Goal: Information Seeking & Learning: Understand process/instructions

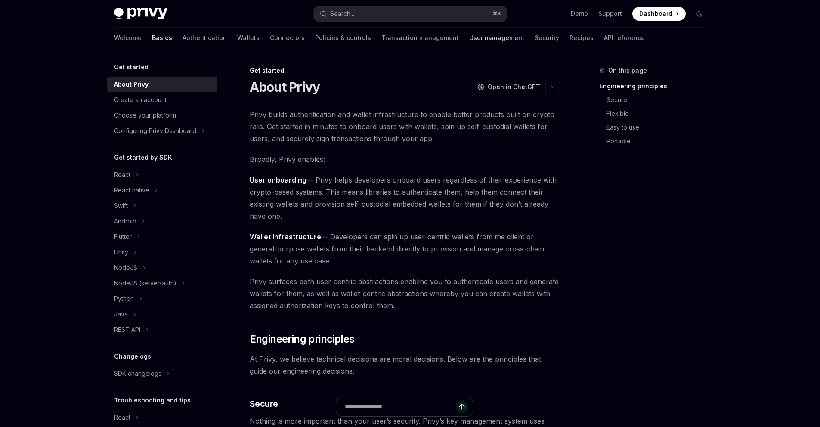
click at [469, 48] on link "User management" at bounding box center [496, 38] width 55 height 21
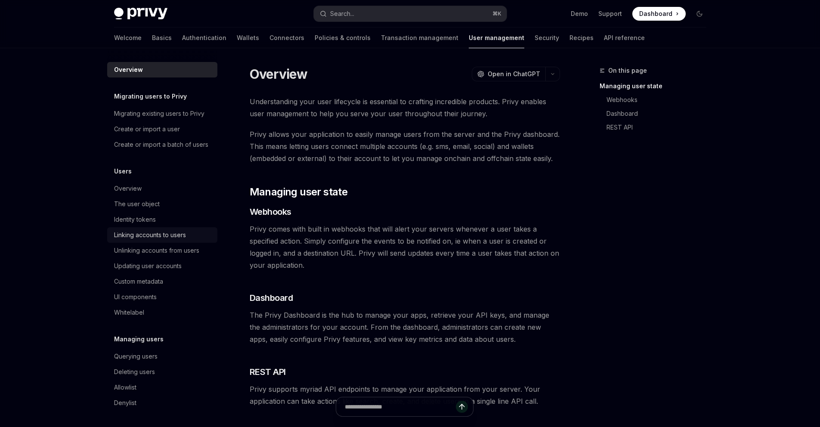
click at [116, 240] on div "Linking accounts to users" at bounding box center [150, 235] width 72 height 10
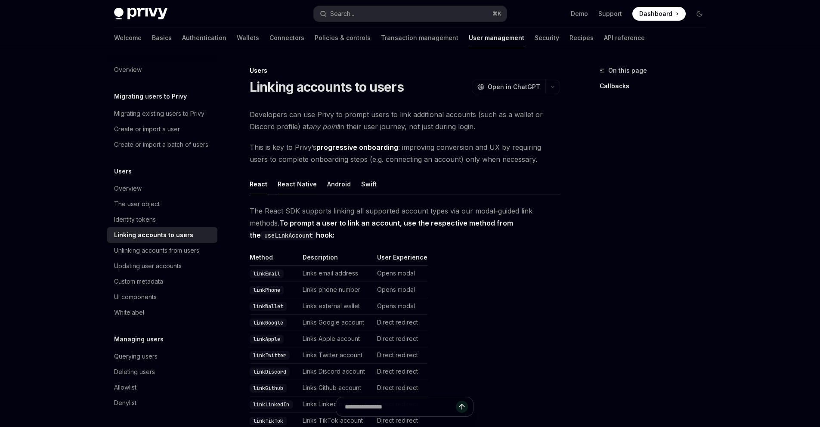
click at [278, 194] on button "React Native" at bounding box center [297, 184] width 39 height 20
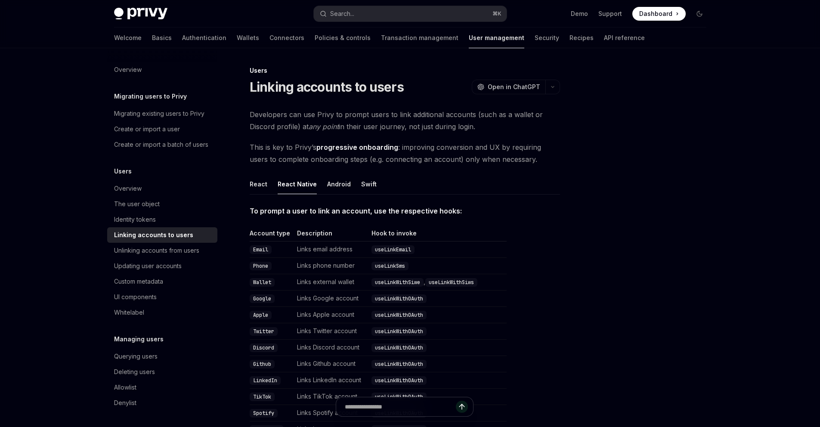
scroll to position [109, 0]
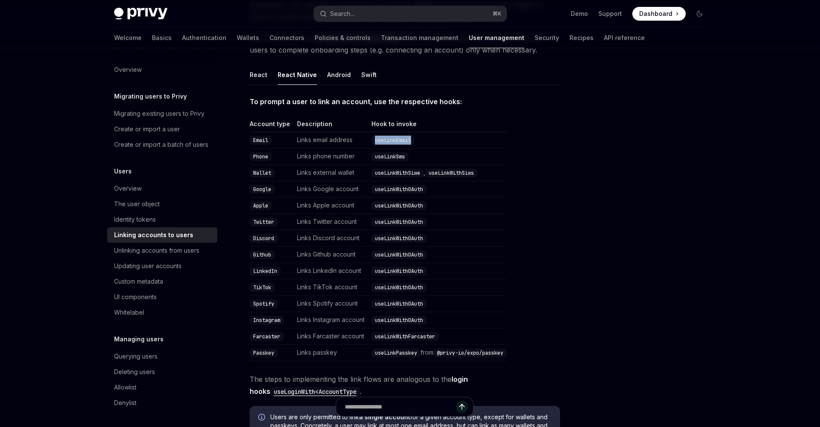
drag, startPoint x: 422, startPoint y: 204, endPoint x: 360, endPoint y: 201, distance: 62.5
click at [368, 148] on td "useLinkEmail" at bounding box center [437, 140] width 139 height 16
copy code "useLinkEmail"
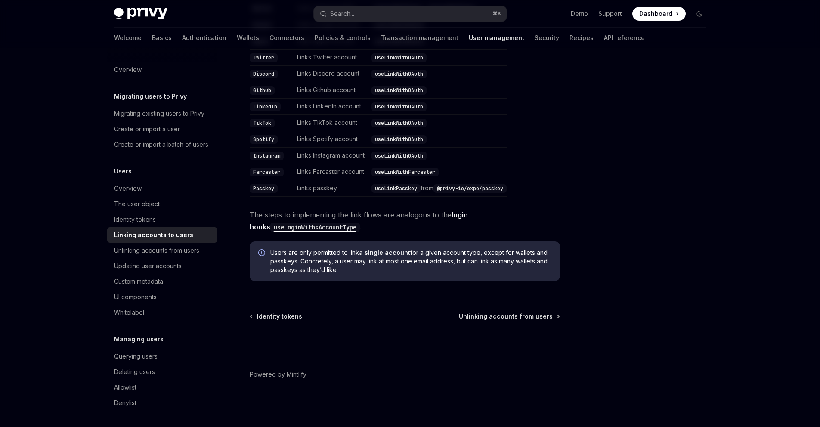
scroll to position [405, 0]
click at [284, 225] on code "useLoginWith<AccountType" at bounding box center [315, 226] width 90 height 9
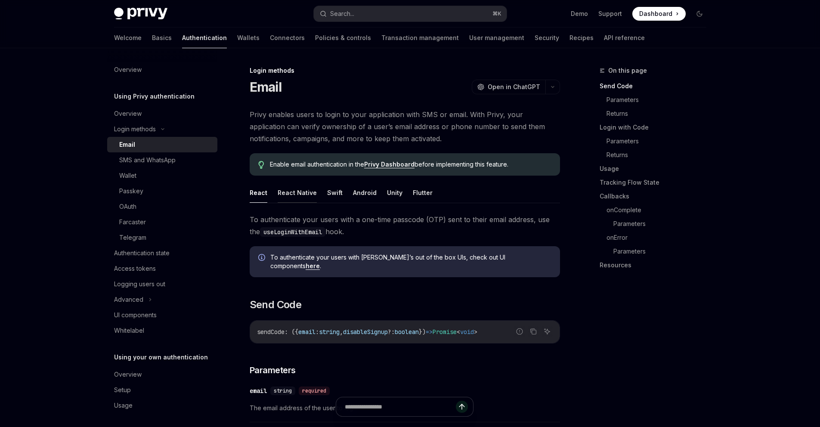
click at [281, 203] on button "React Native" at bounding box center [297, 192] width 39 height 20
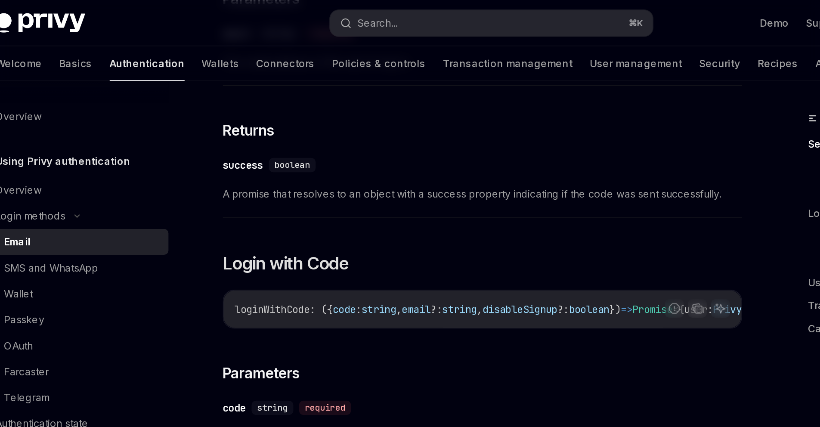
scroll to position [311, 0]
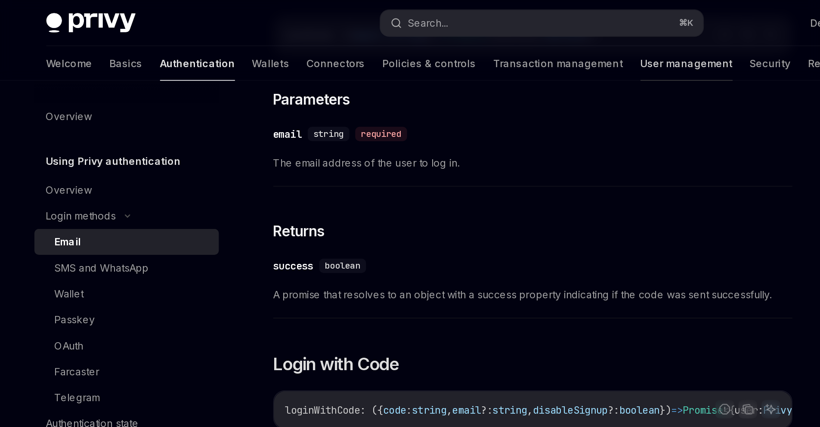
click at [469, 47] on link "User management" at bounding box center [496, 38] width 55 height 21
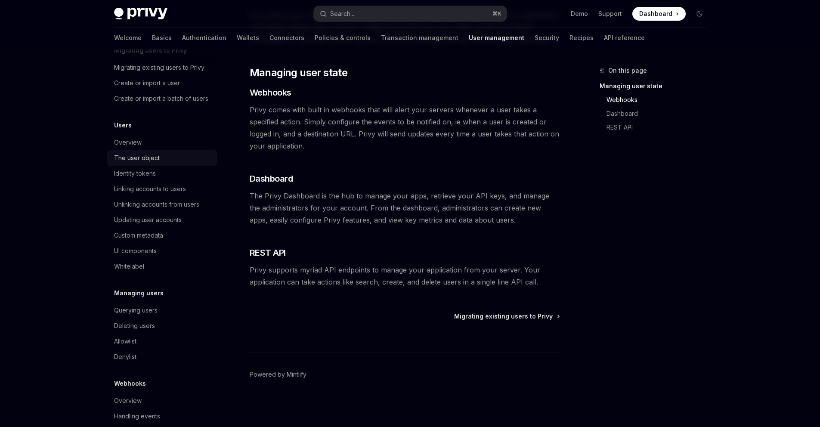
scroll to position [41, 0]
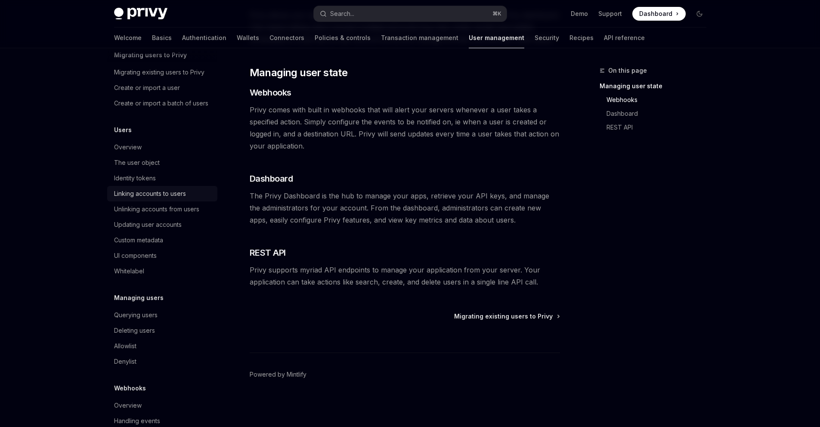
click at [114, 199] on div "Linking accounts to users" at bounding box center [150, 193] width 72 height 10
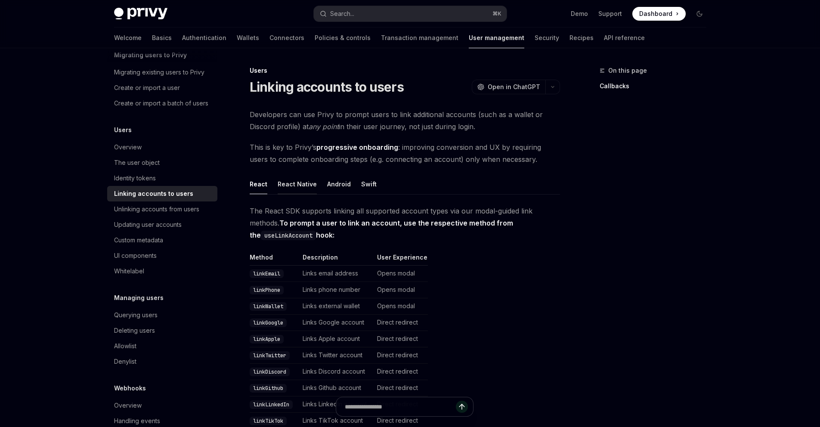
click at [278, 194] on button "React Native" at bounding box center [297, 184] width 39 height 20
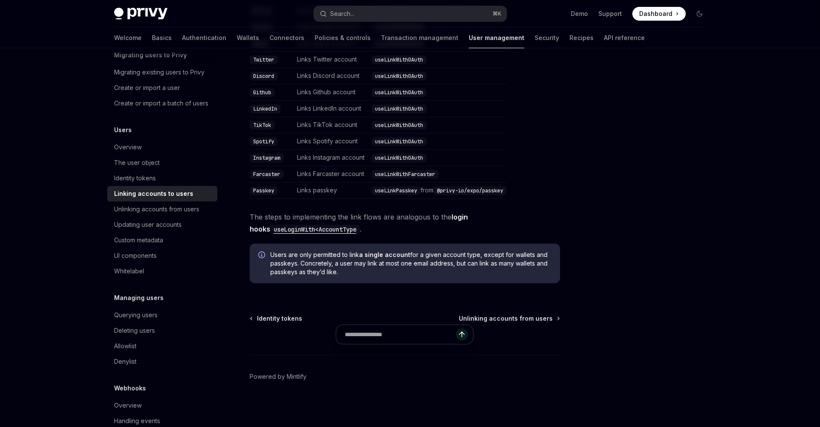
scroll to position [87, 0]
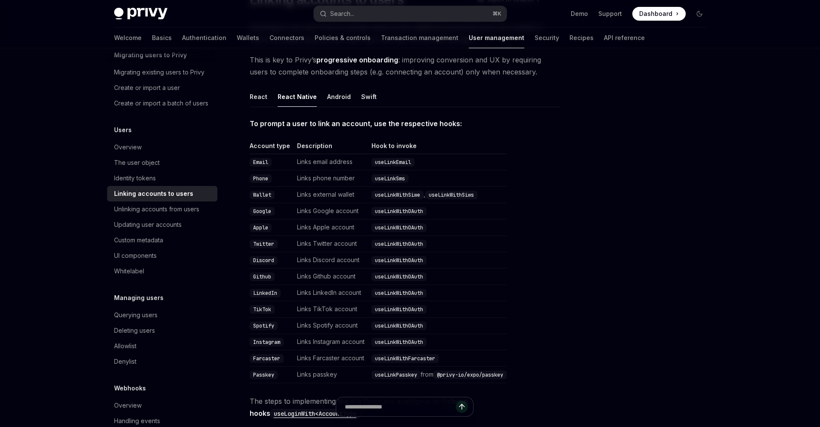
click at [395, 167] on code "useLinkEmail" at bounding box center [392, 162] width 43 height 9
copy code "useLinkEmail"
click at [182, 48] on link "Authentication" at bounding box center [204, 38] width 44 height 21
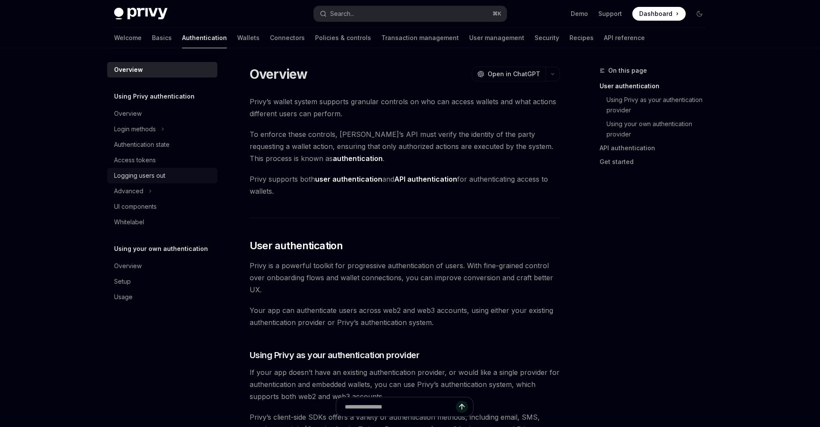
scroll to position [5, 0]
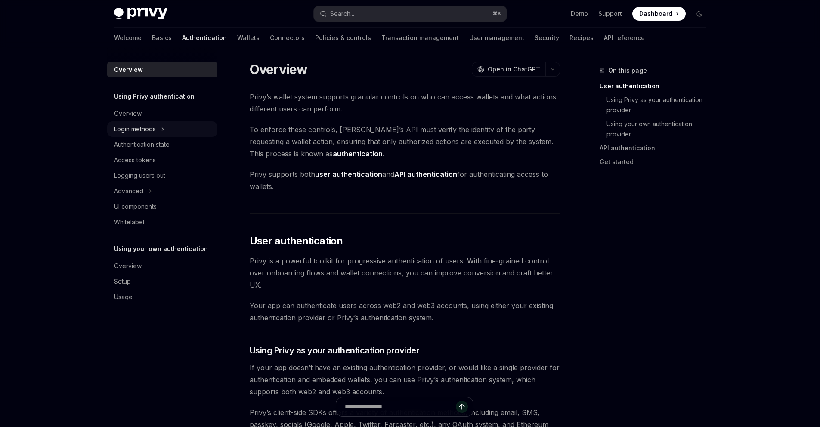
click at [114, 134] on div "Login methods" at bounding box center [135, 129] width 42 height 10
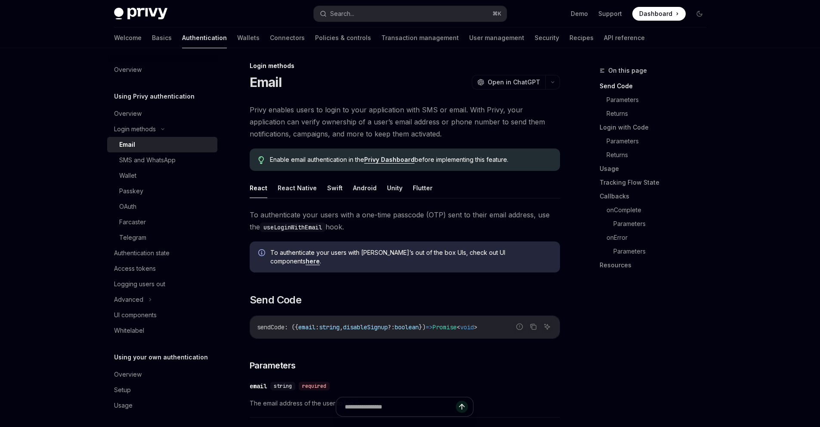
click at [119, 150] on div "Email" at bounding box center [165, 144] width 93 height 10
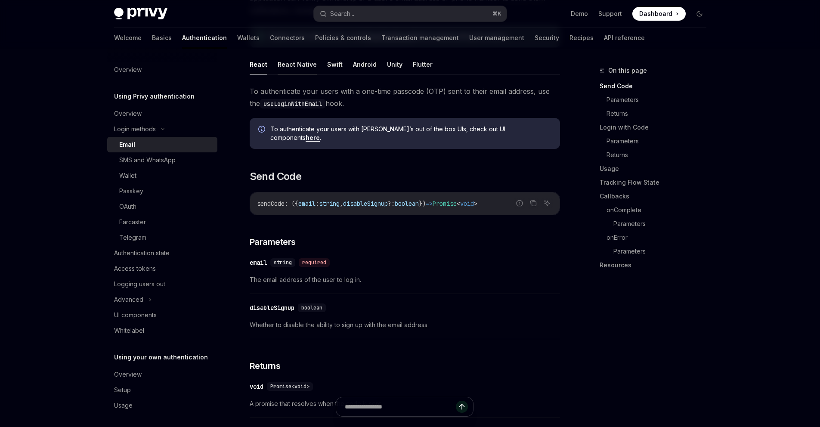
click at [278, 74] on button "React Native" at bounding box center [297, 64] width 39 height 20
type textarea "*"
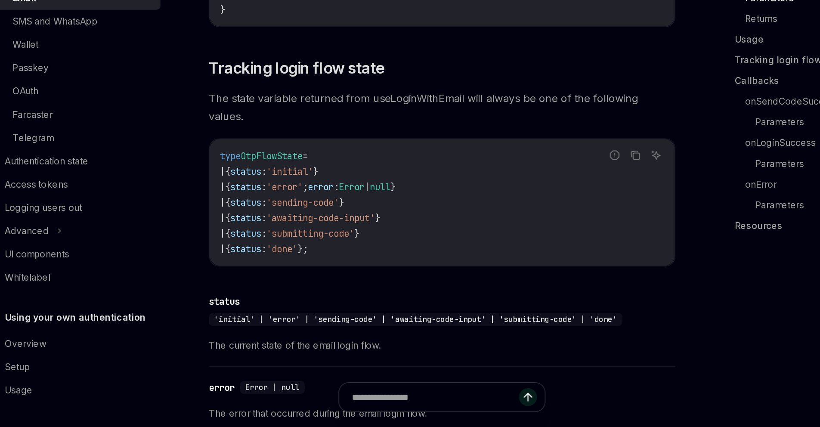
scroll to position [935, 0]
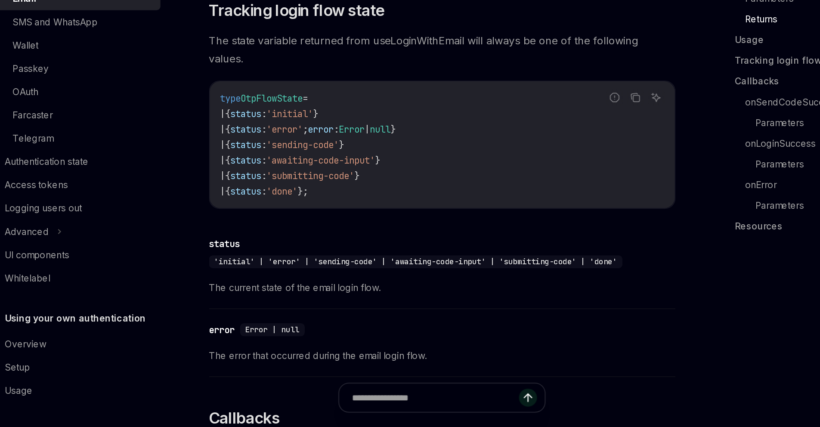
click at [313, 11] on span "loginWithCode" at bounding box center [331, 7] width 45 height 8
copy span "loginWithCode"
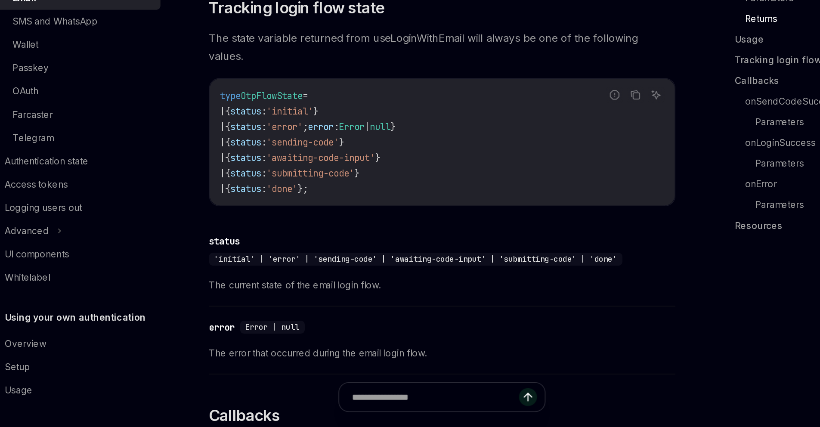
click at [319, 9] on span "loginWithCode" at bounding box center [331, 6] width 45 height 8
click at [315, 9] on span "loginWithCode" at bounding box center [331, 6] width 45 height 8
copy span "loginWithCode"
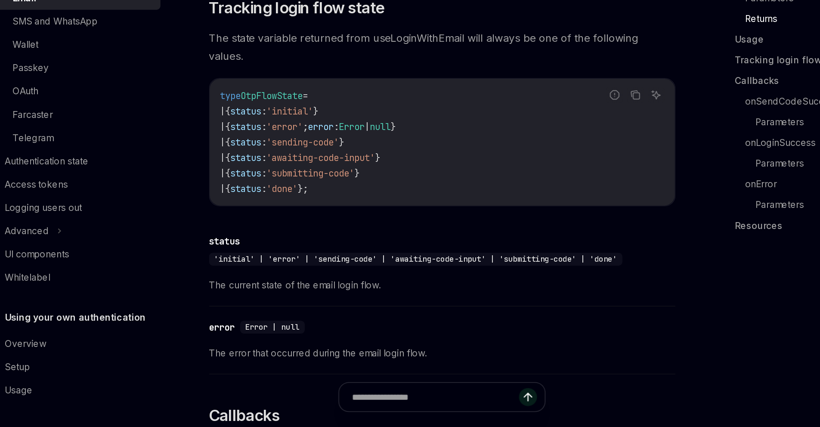
click at [391, 82] on span "code" at bounding box center [384, 78] width 14 height 8
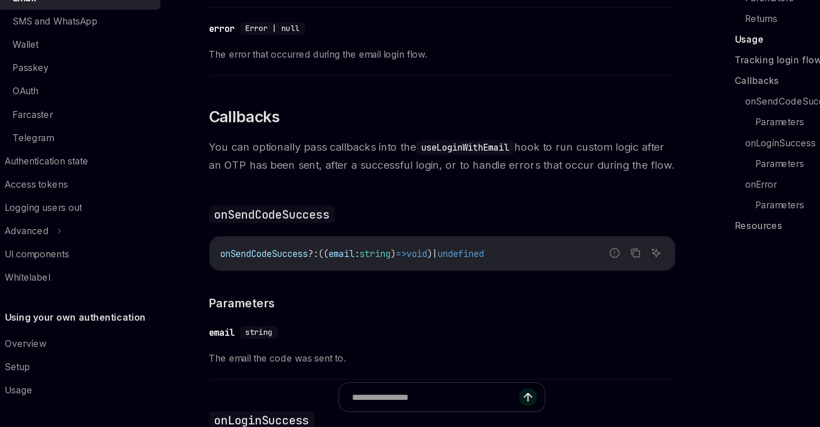
scroll to position [1244, 0]
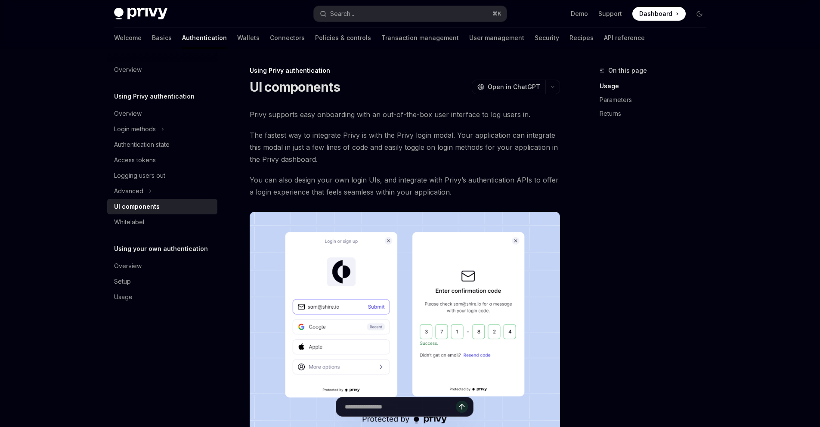
scroll to position [328, 0]
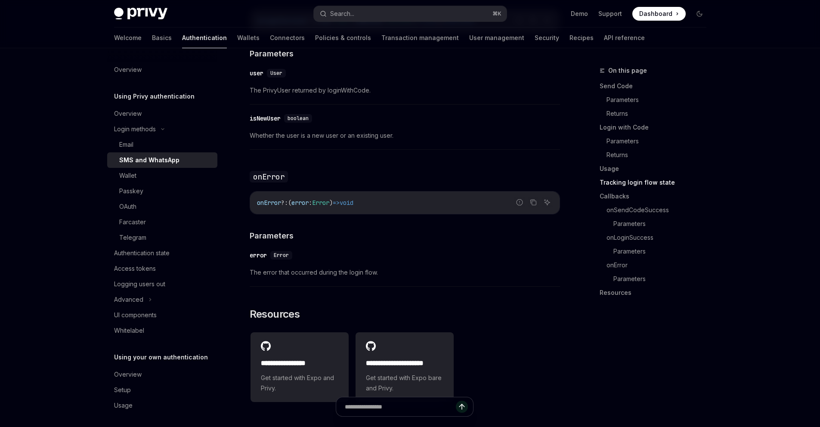
scroll to position [1548, 0]
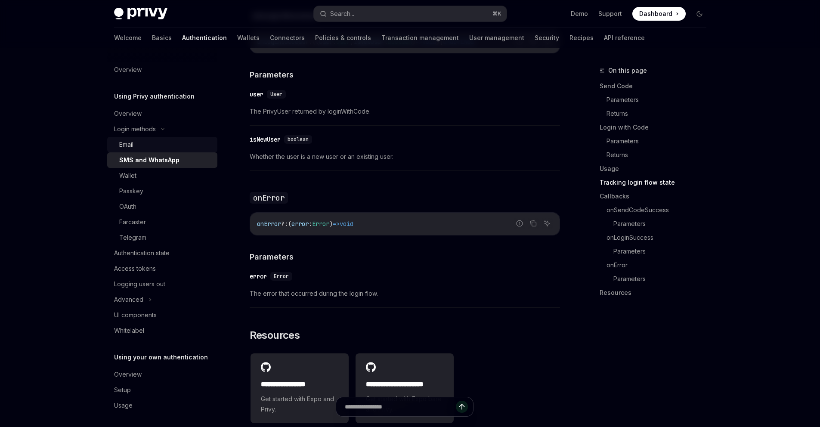
click at [119, 150] on div "Email" at bounding box center [165, 144] width 93 height 10
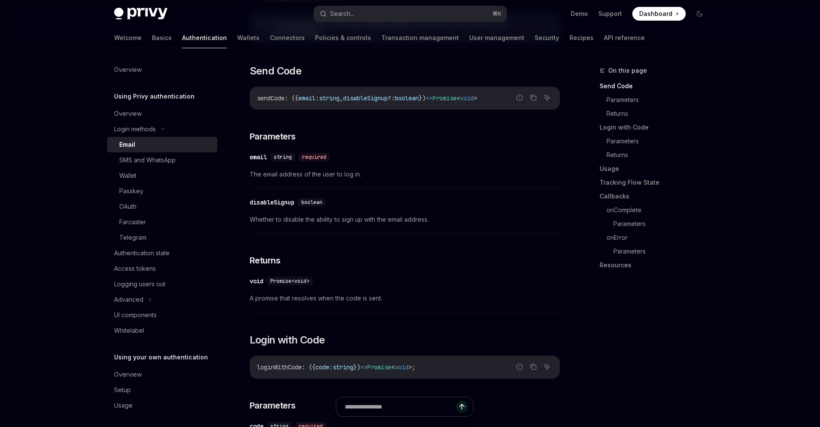
scroll to position [116, 0]
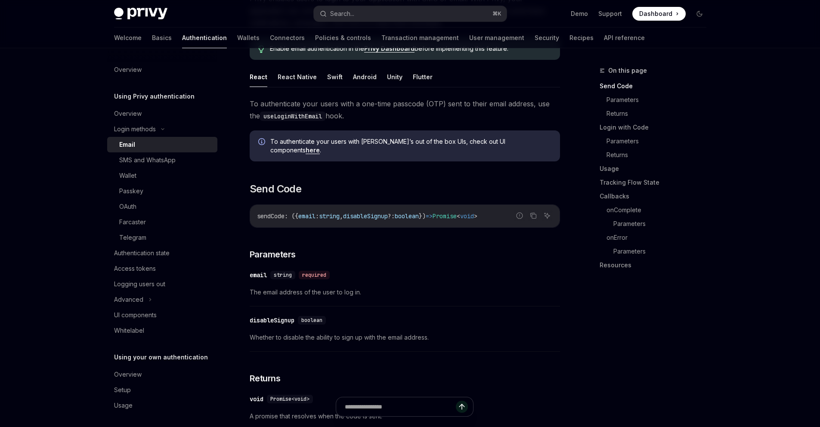
click at [320, 154] on link "here" at bounding box center [313, 150] width 14 height 8
click at [278, 87] on button "React Native" at bounding box center [297, 77] width 39 height 20
type textarea "*"
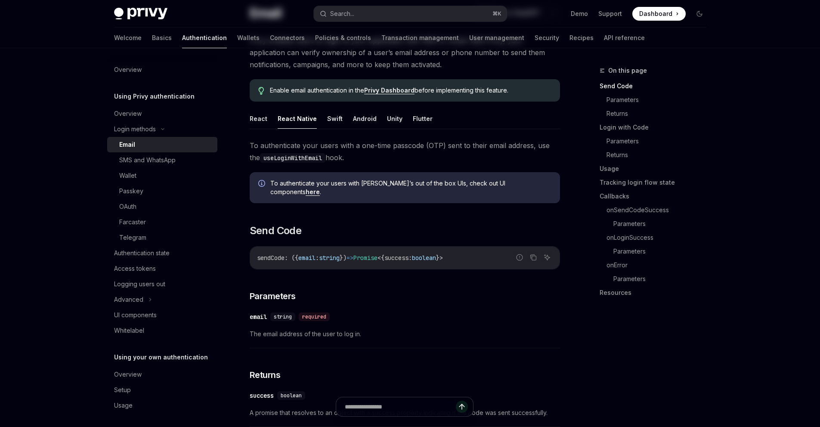
scroll to position [11, 0]
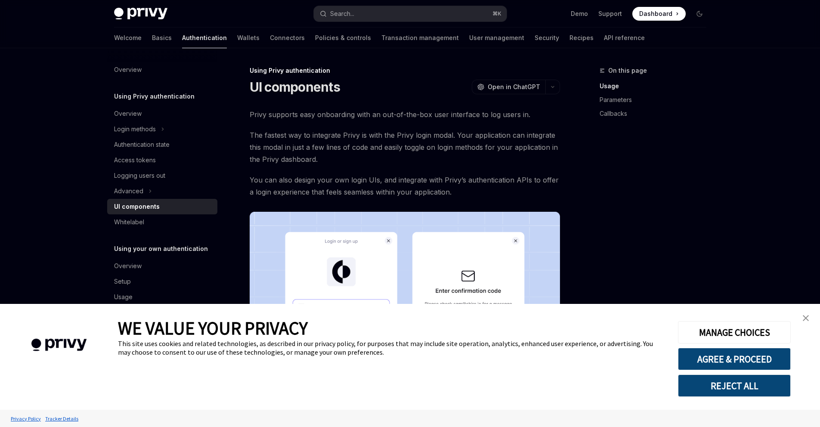
type textarea "*"
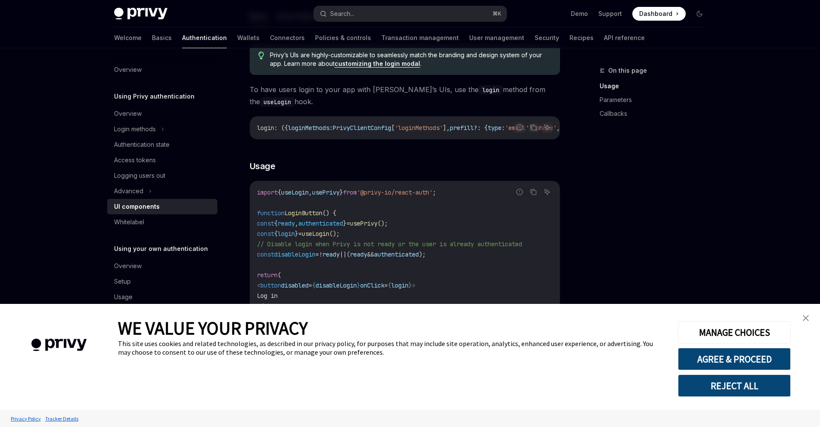
scroll to position [281, 0]
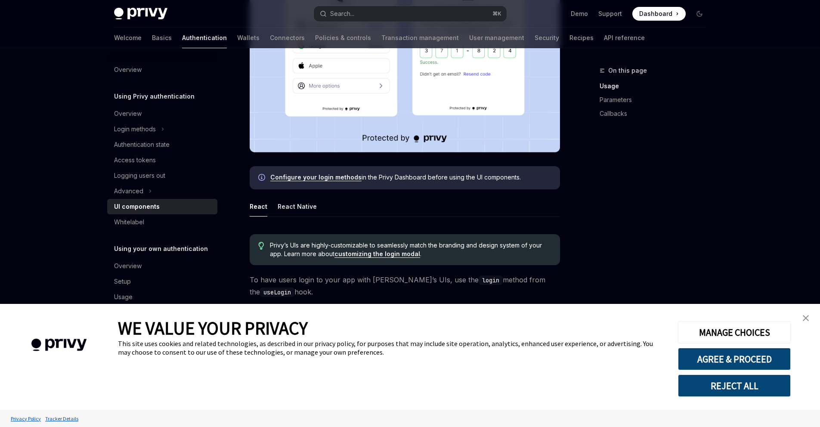
click at [809, 316] on link "close banner" at bounding box center [805, 317] width 17 height 17
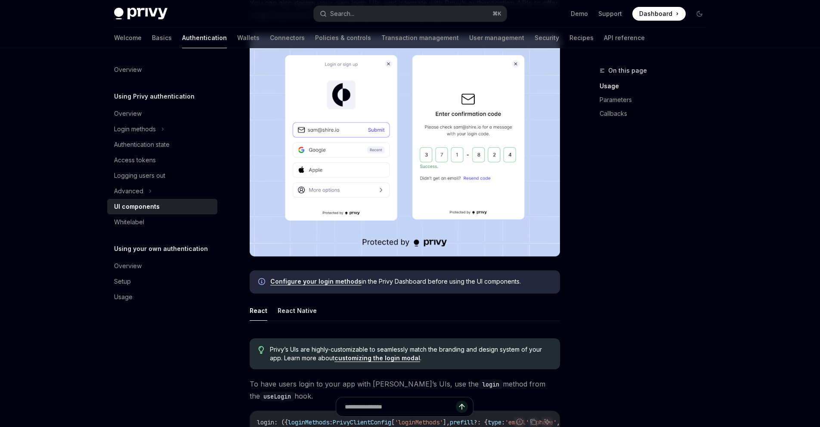
scroll to position [309, 0]
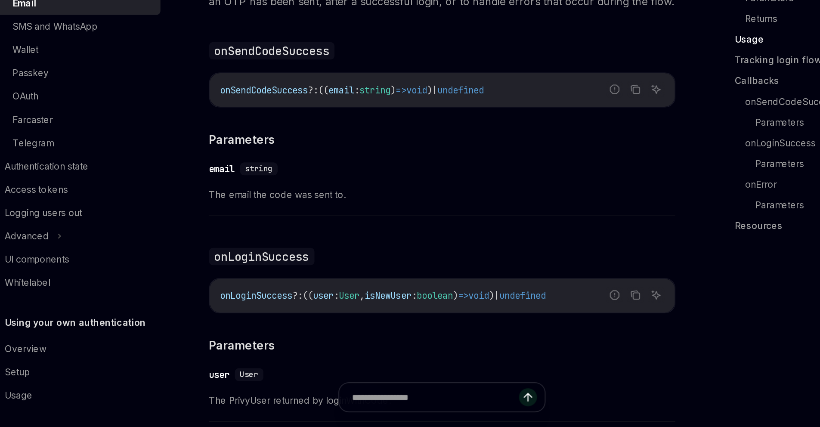
scroll to position [36, 0]
